Goal: Task Accomplishment & Management: Use online tool/utility

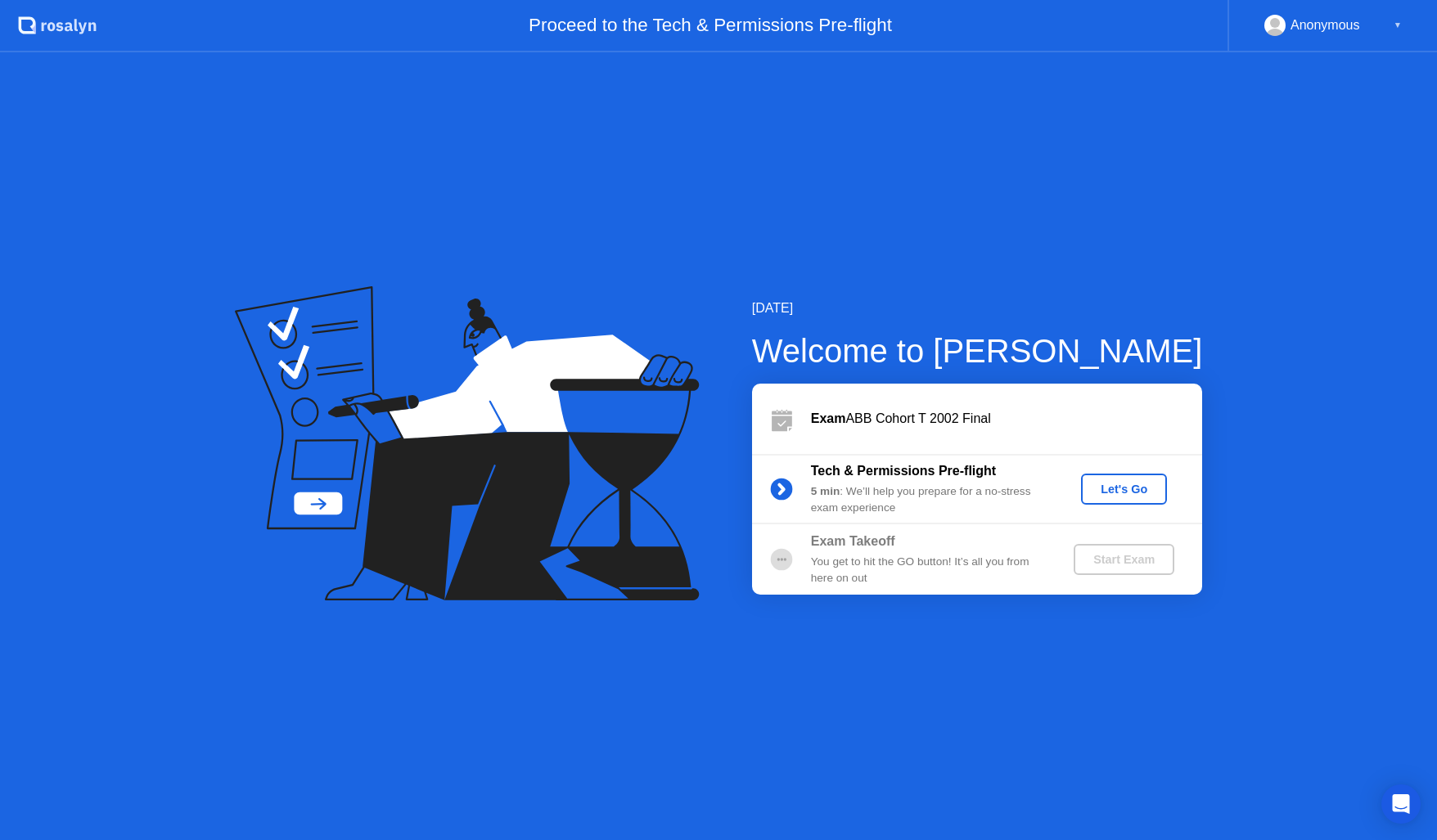
click at [1146, 473] on button "Let's Go" at bounding box center [1123, 488] width 86 height 31
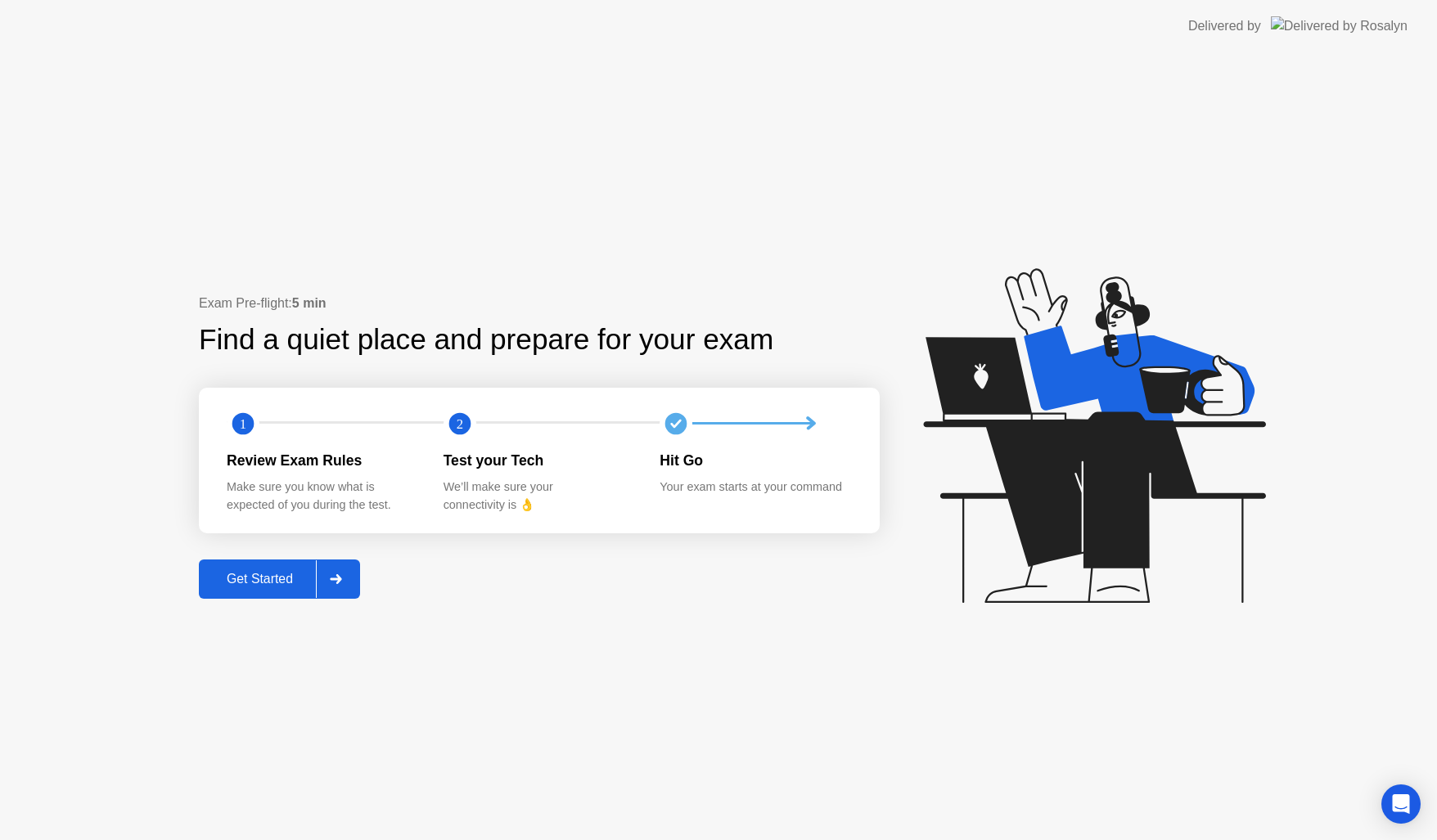
click at [282, 594] on button "Get Started" at bounding box center [279, 579] width 161 height 40
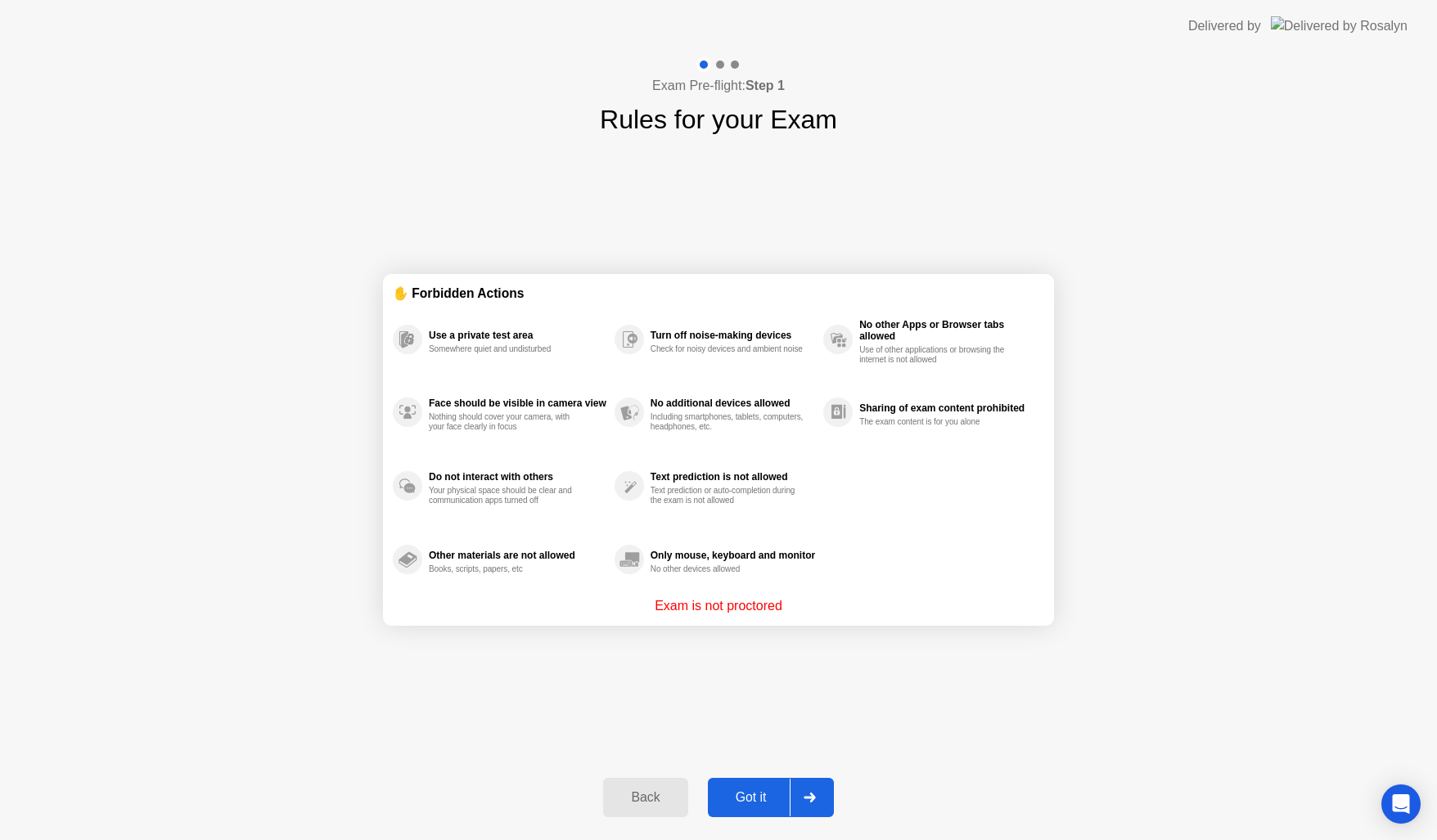
click at [767, 794] on div "Got it" at bounding box center [750, 798] width 77 height 15
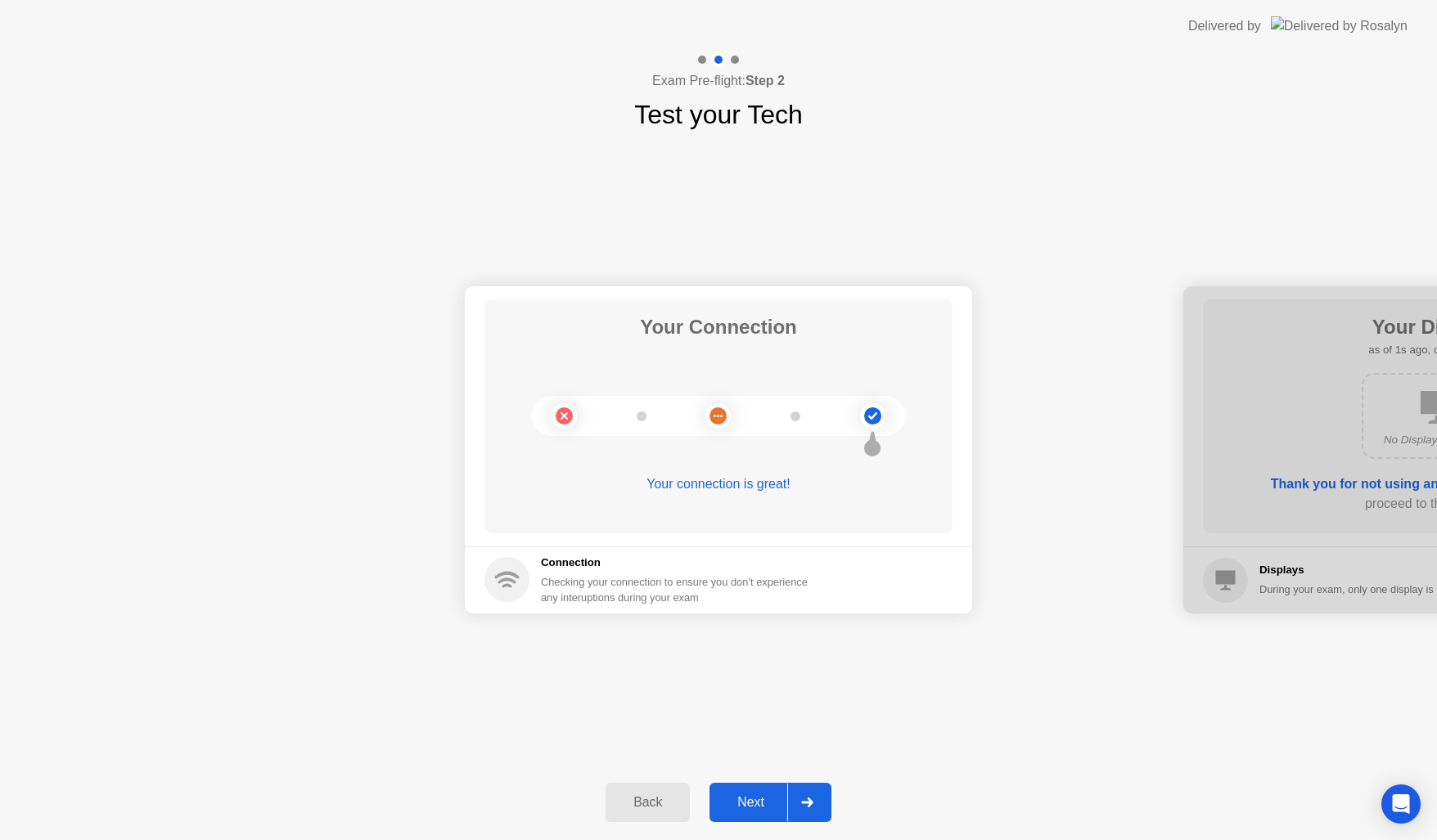
click at [778, 805] on div "Next" at bounding box center [750, 802] width 73 height 15
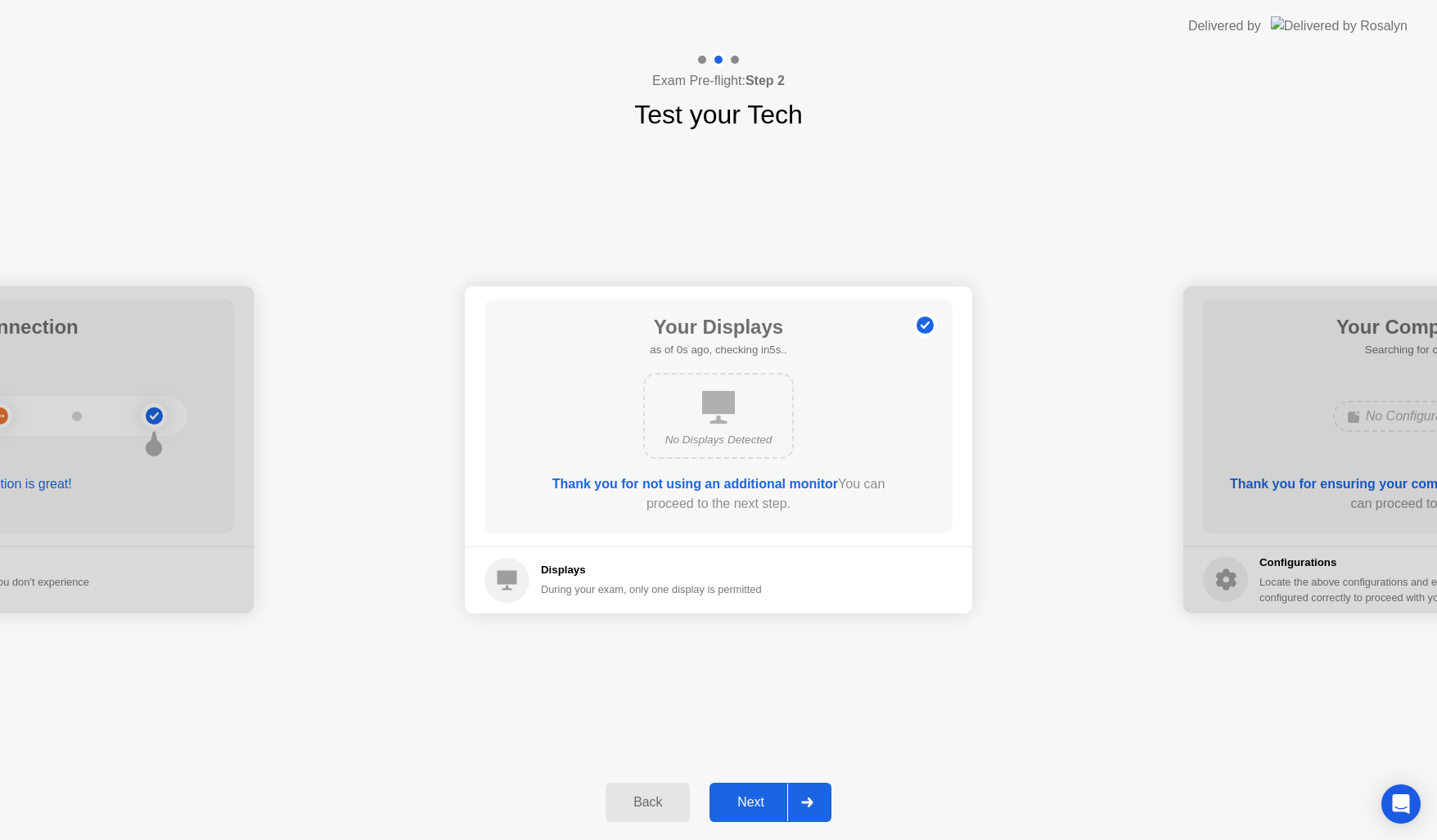
click at [773, 802] on div "Next" at bounding box center [750, 802] width 73 height 15
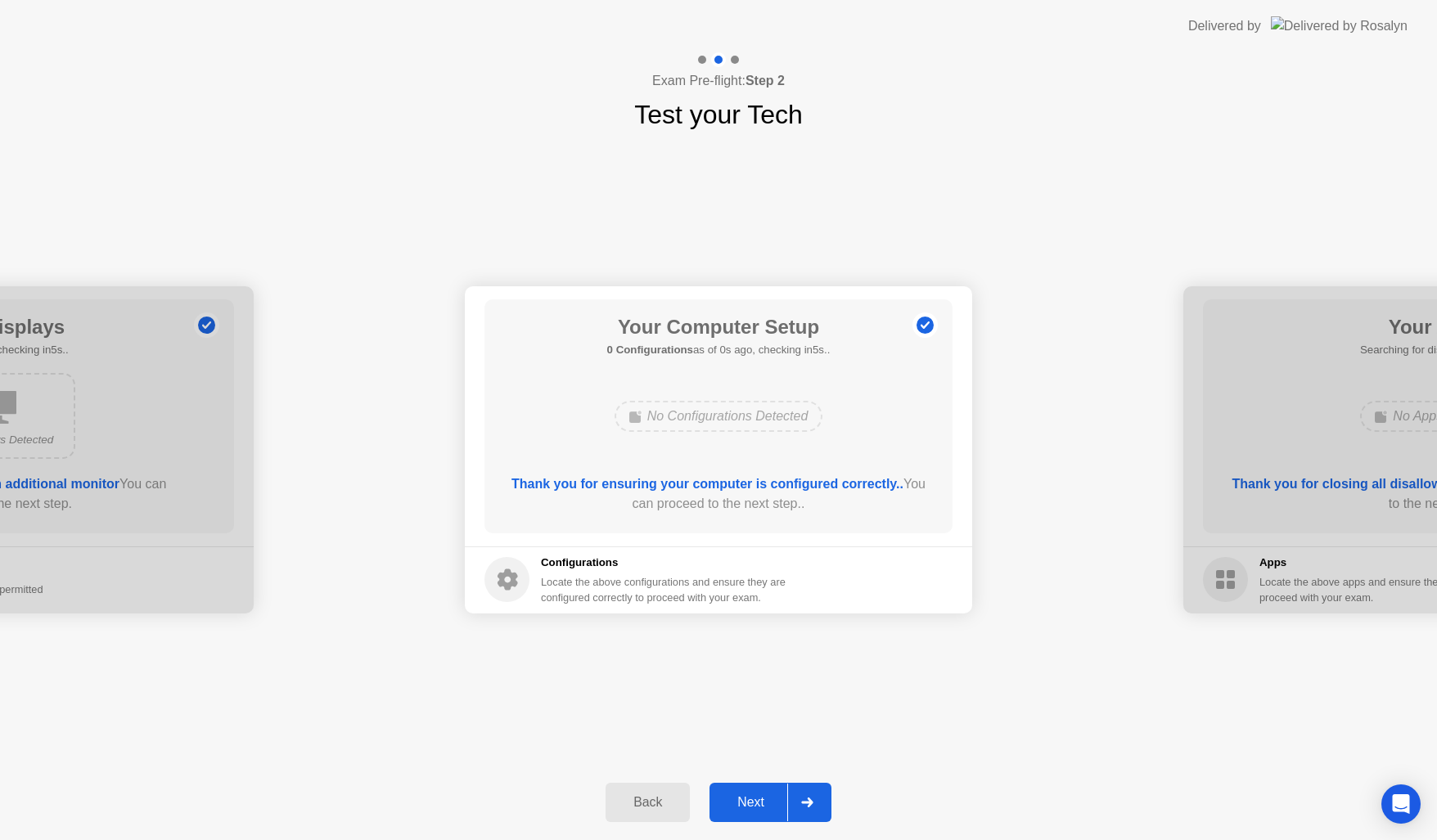
click at [773, 802] on div "Next" at bounding box center [750, 802] width 73 height 15
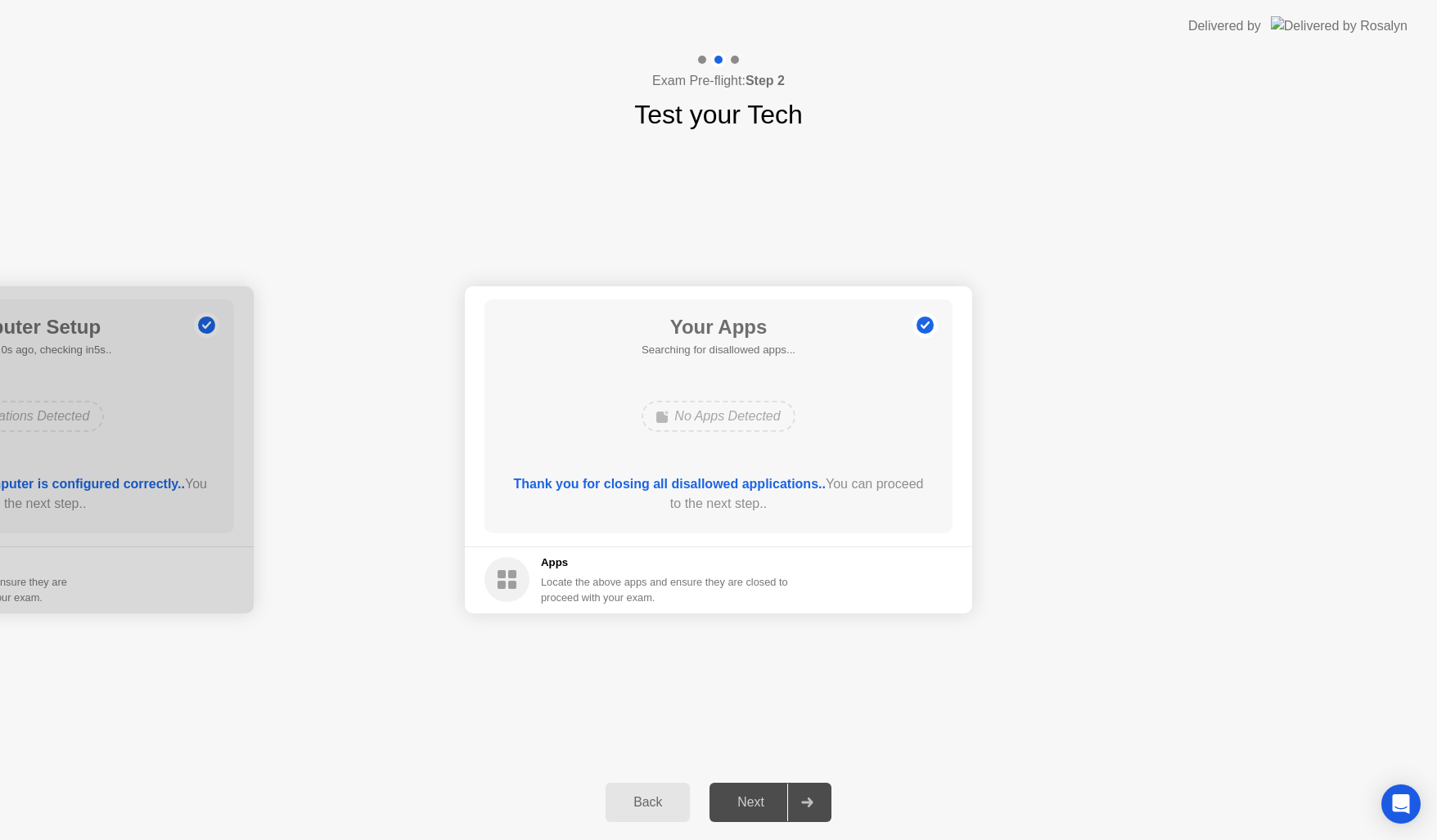
click at [773, 802] on div "Next" at bounding box center [750, 802] width 73 height 15
drag, startPoint x: 773, startPoint y: 802, endPoint x: 718, endPoint y: 650, distance: 161.6
click at [769, 799] on div "Next" at bounding box center [750, 802] width 73 height 15
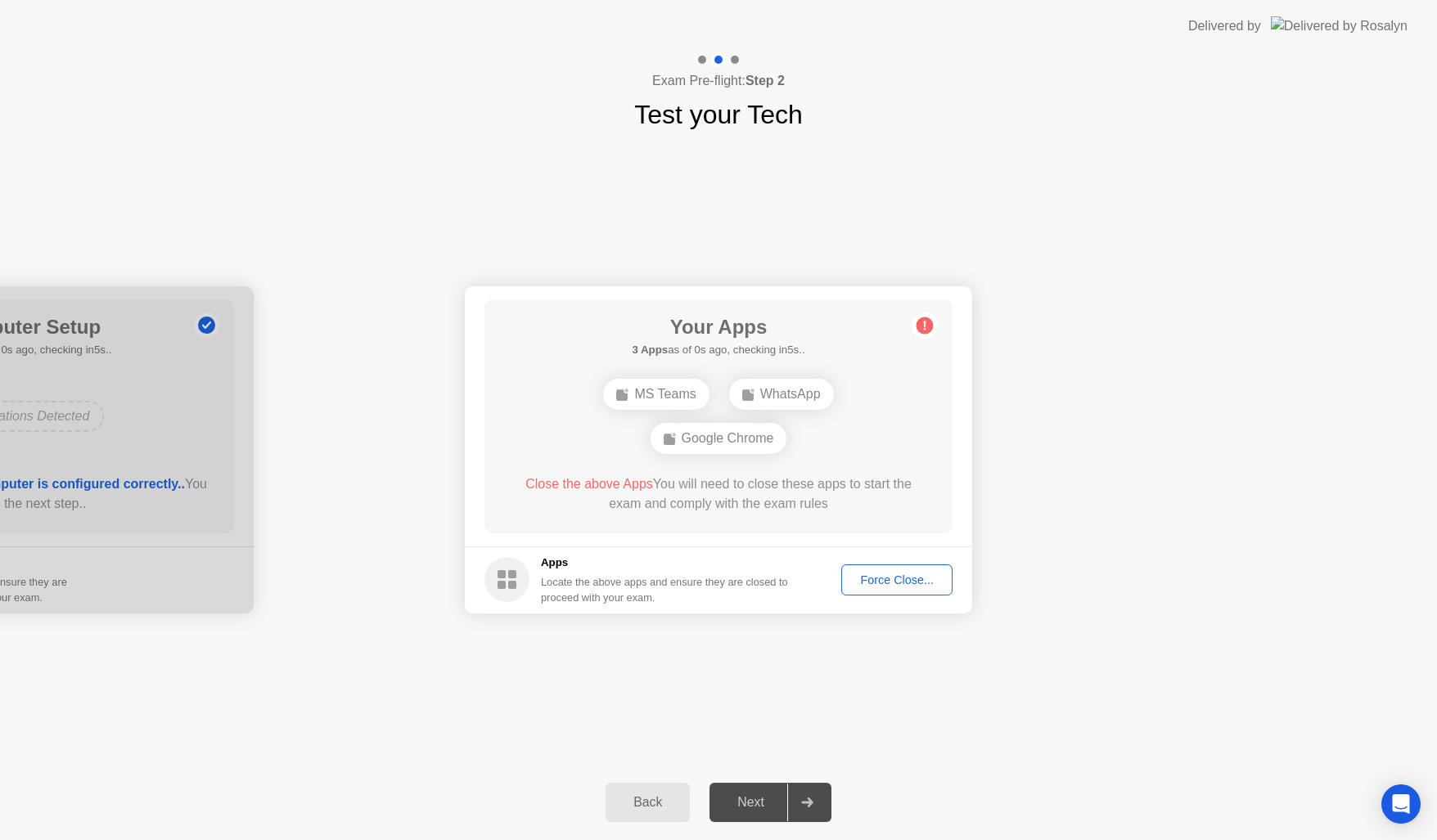
click at [921, 568] on button "Force Close..." at bounding box center [897, 579] width 111 height 31
click at [744, 440] on div "Google Chrome" at bounding box center [718, 438] width 137 height 31
click at [743, 440] on div "Google Chrome" at bounding box center [718, 438] width 137 height 31
click at [903, 579] on div "Force Close..." at bounding box center [897, 580] width 100 height 13
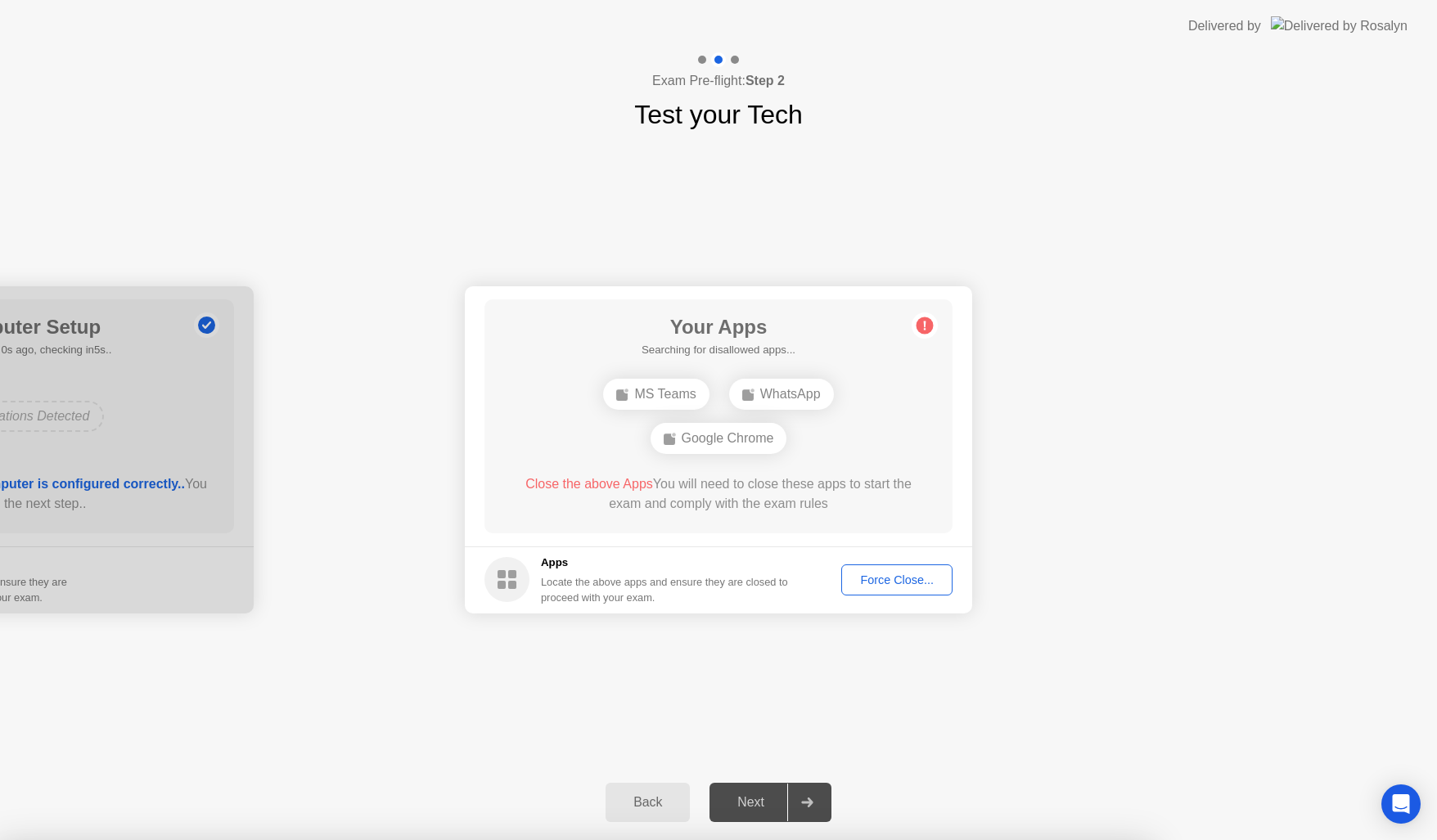
click at [900, 839] on div at bounding box center [718, 840] width 1437 height 0
click at [916, 569] on button "Force Close..." at bounding box center [897, 579] width 111 height 31
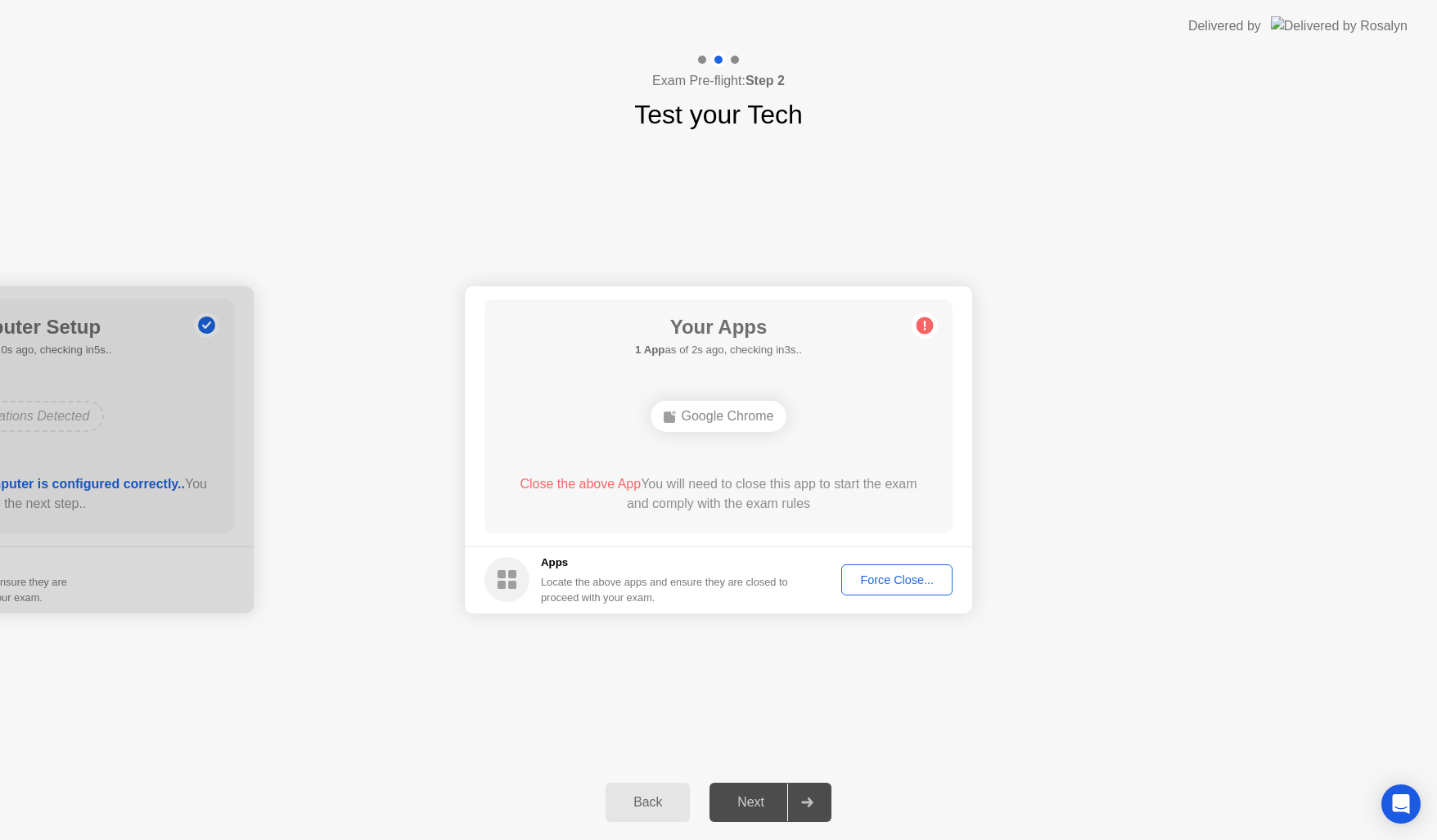
click at [907, 564] on button "Force Close..." at bounding box center [897, 579] width 111 height 31
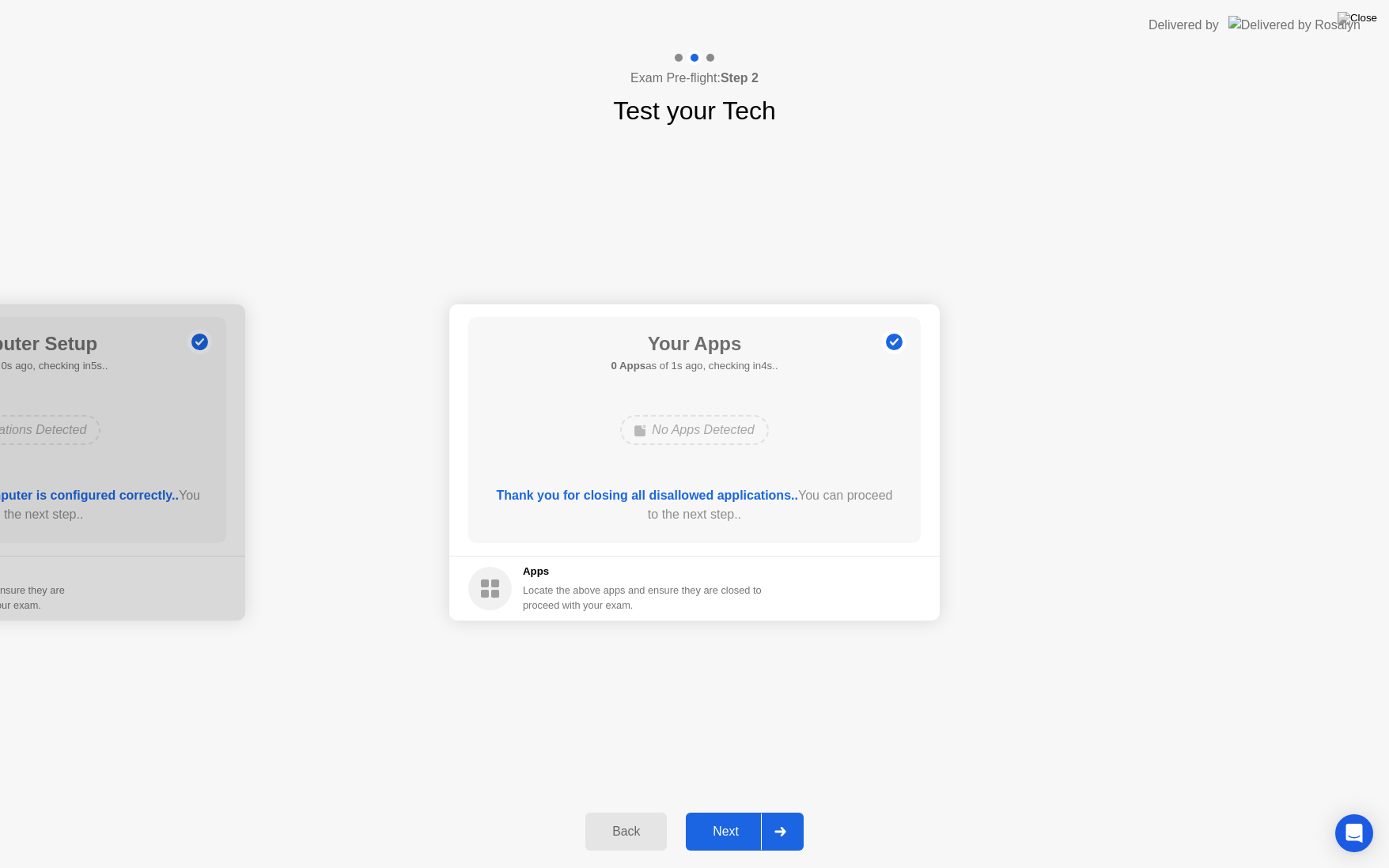
click at [737, 811] on div "Next" at bounding box center [725, 831] width 71 height 14
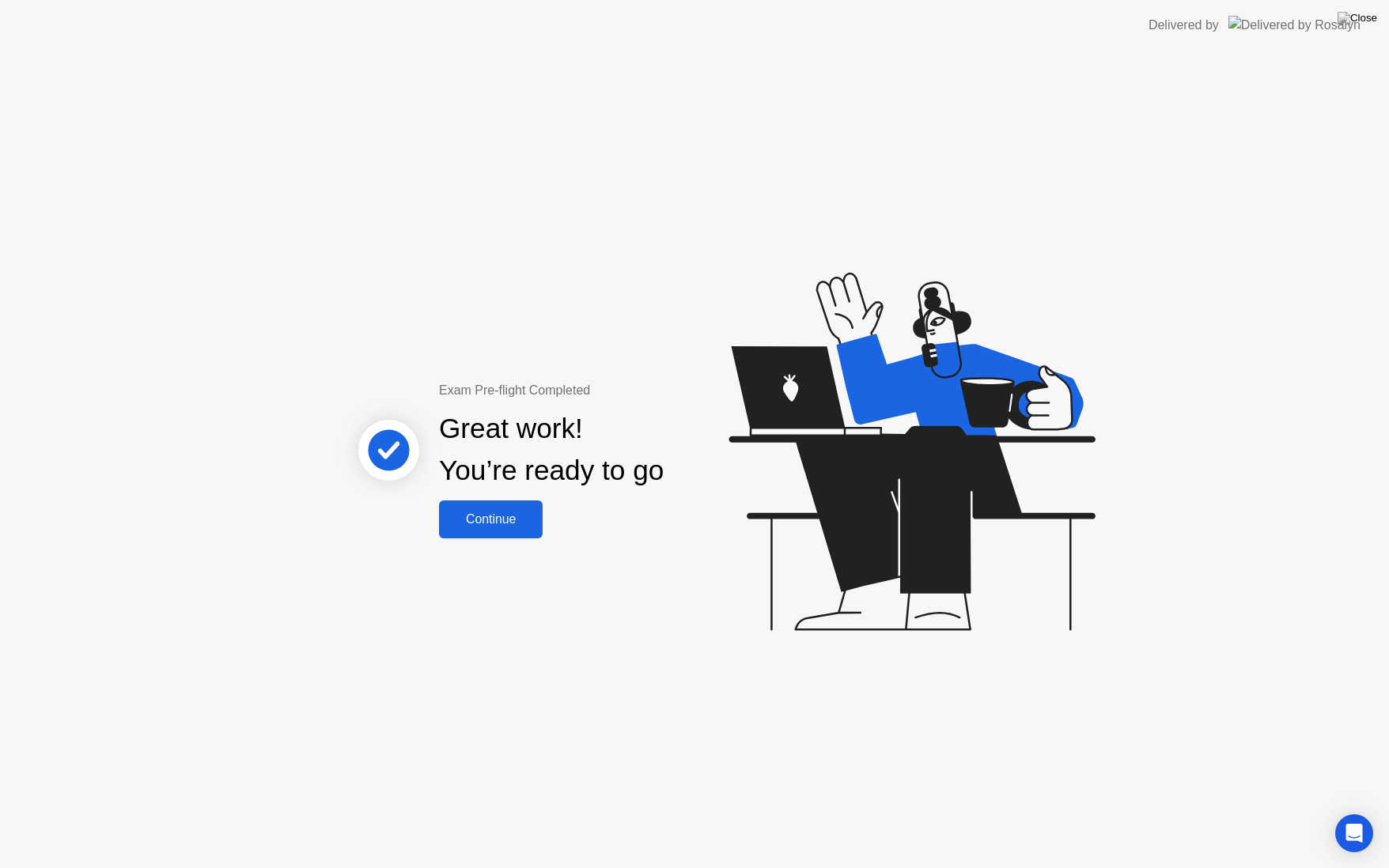
click at [479, 517] on div "Continue" at bounding box center [491, 519] width 94 height 14
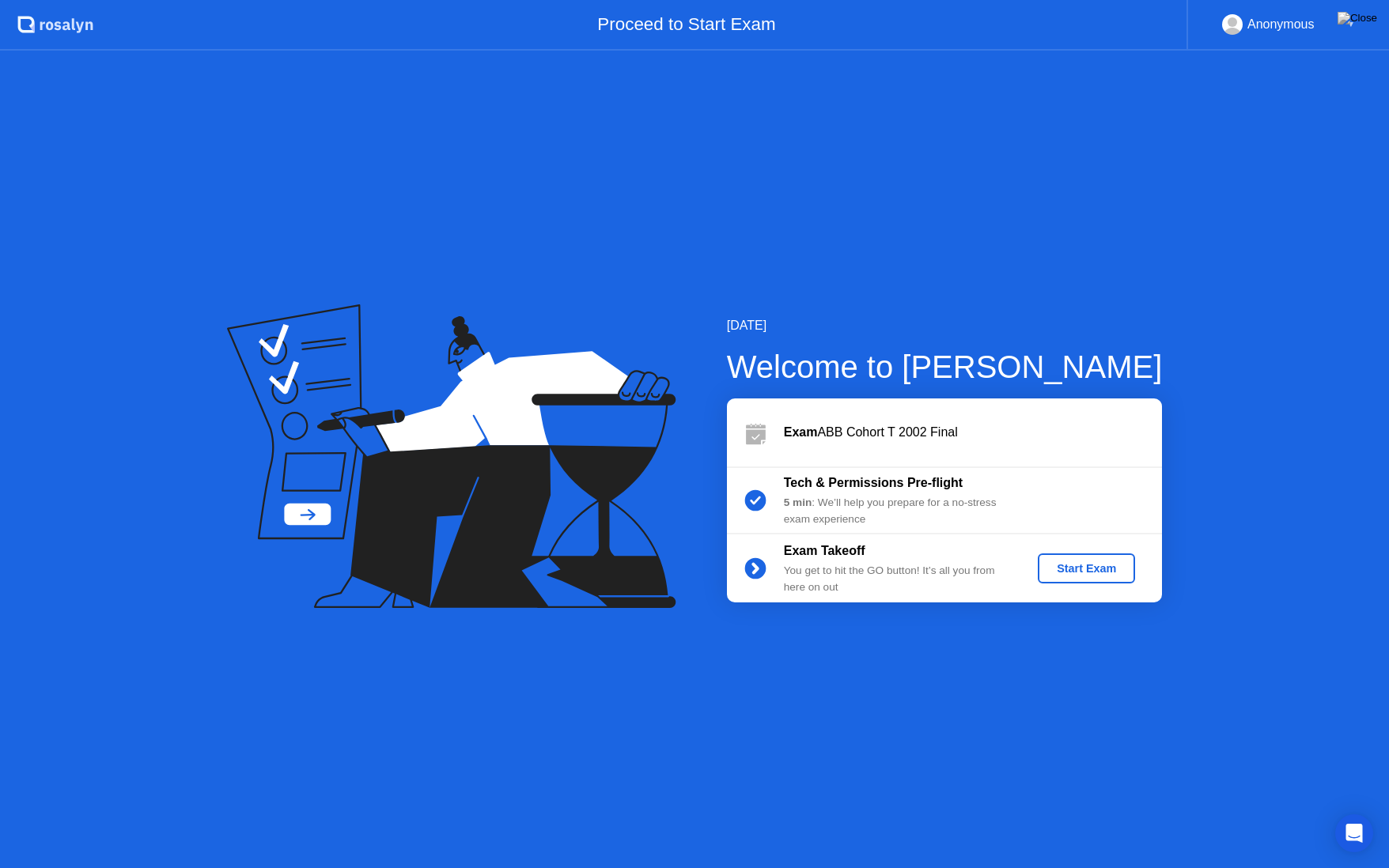
click at [1101, 572] on div "Start Exam" at bounding box center [1086, 568] width 84 height 13
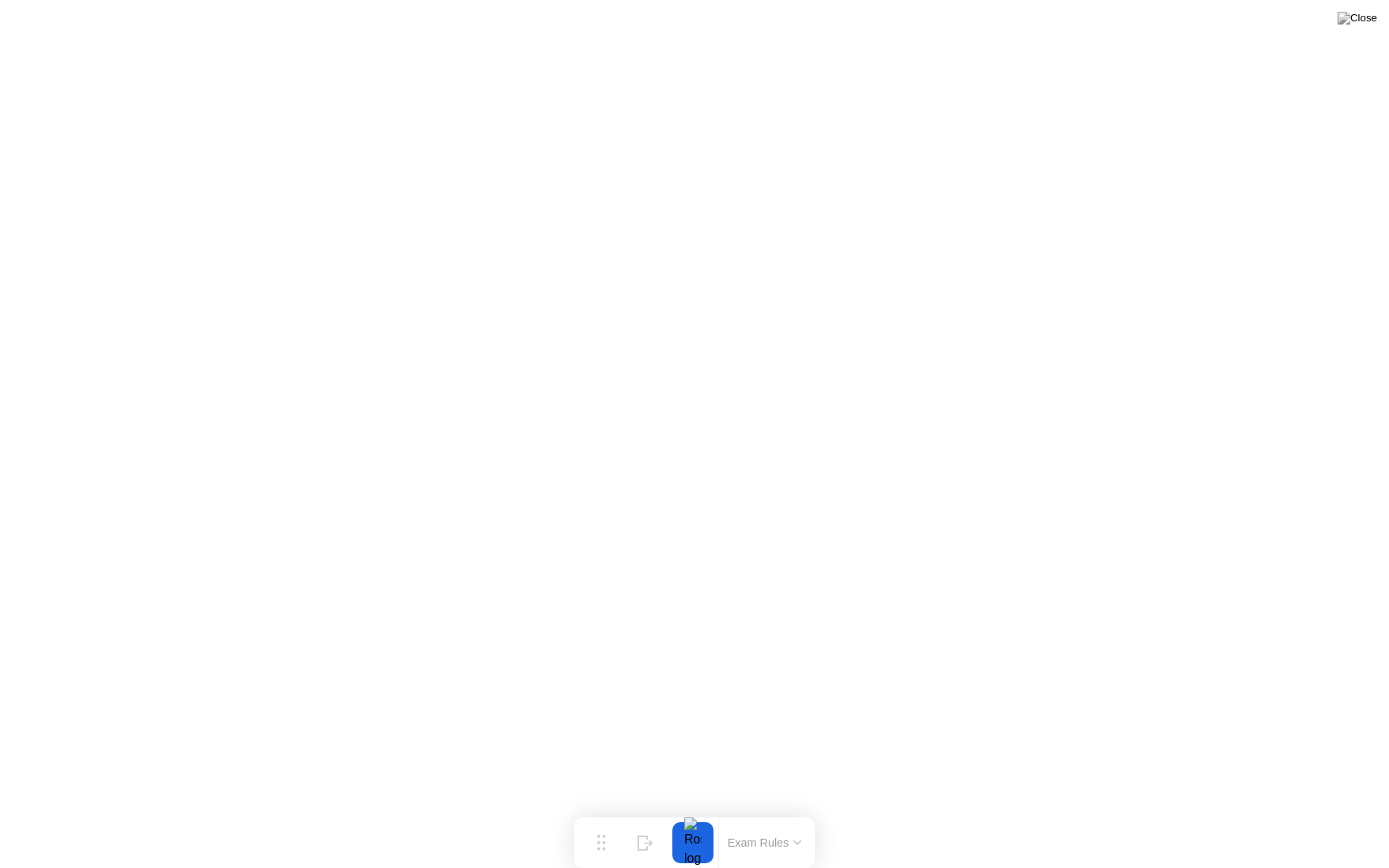
click at [1363, 28] on button at bounding box center [1357, 18] width 48 height 20
click at [1362, 28] on button at bounding box center [1357, 18] width 48 height 20
